Goal: Task Accomplishment & Management: Manage account settings

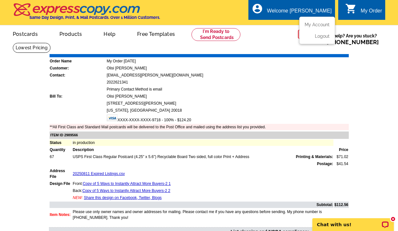
click at [311, 8] on div "Welcome [PERSON_NAME]" at bounding box center [299, 12] width 65 height 9
click at [313, 24] on link "My Account" at bounding box center [315, 25] width 27 height 6
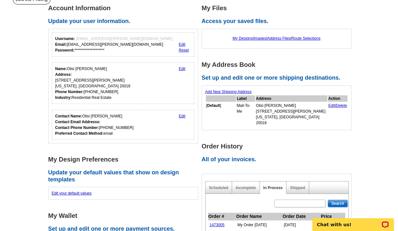
scroll to position [43, 0]
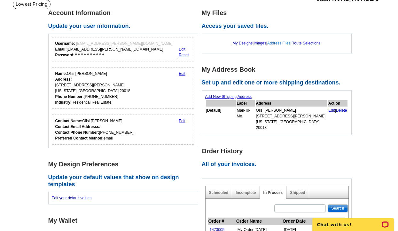
click at [280, 43] on link "Address Files" at bounding box center [278, 43] width 23 height 4
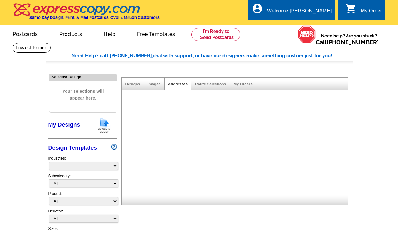
select select "785"
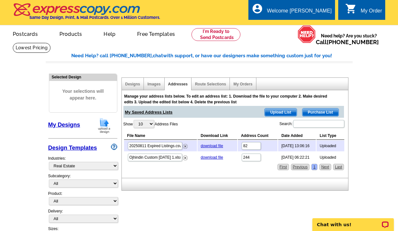
click at [277, 114] on span "Upload List" at bounding box center [281, 112] width 32 height 8
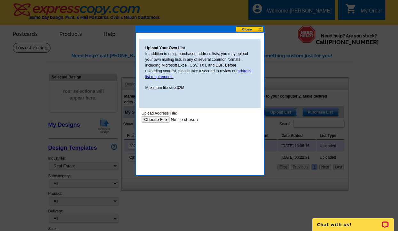
click at [161, 117] on input "file" at bounding box center [181, 119] width 81 height 7
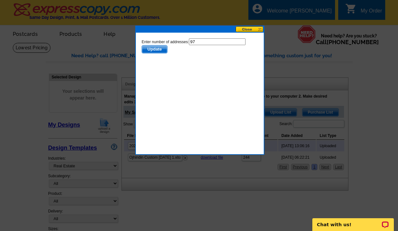
click at [152, 49] on span "Update" at bounding box center [154, 49] width 25 height 8
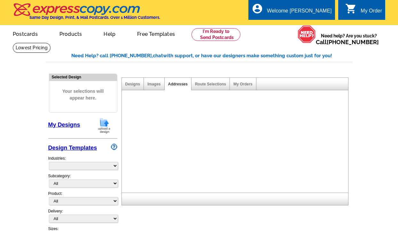
select select "785"
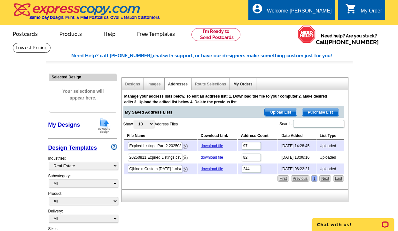
click at [240, 84] on link "My Orders" at bounding box center [242, 84] width 19 height 4
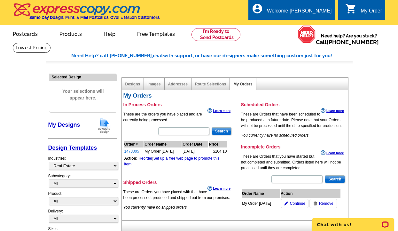
click at [128, 151] on link "1473005" at bounding box center [131, 151] width 15 height 4
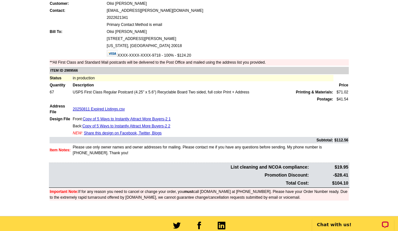
scroll to position [66, 0]
